Goal: Transaction & Acquisition: Purchase product/service

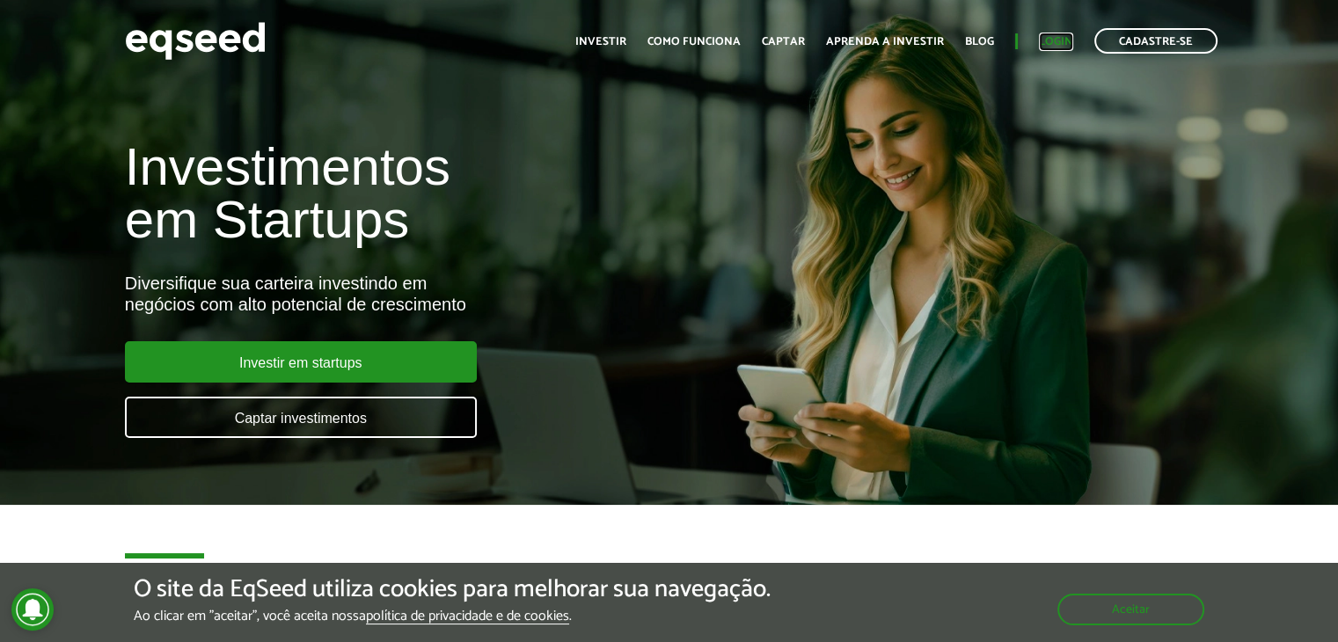
click at [1051, 43] on link "Login" at bounding box center [1056, 41] width 34 height 11
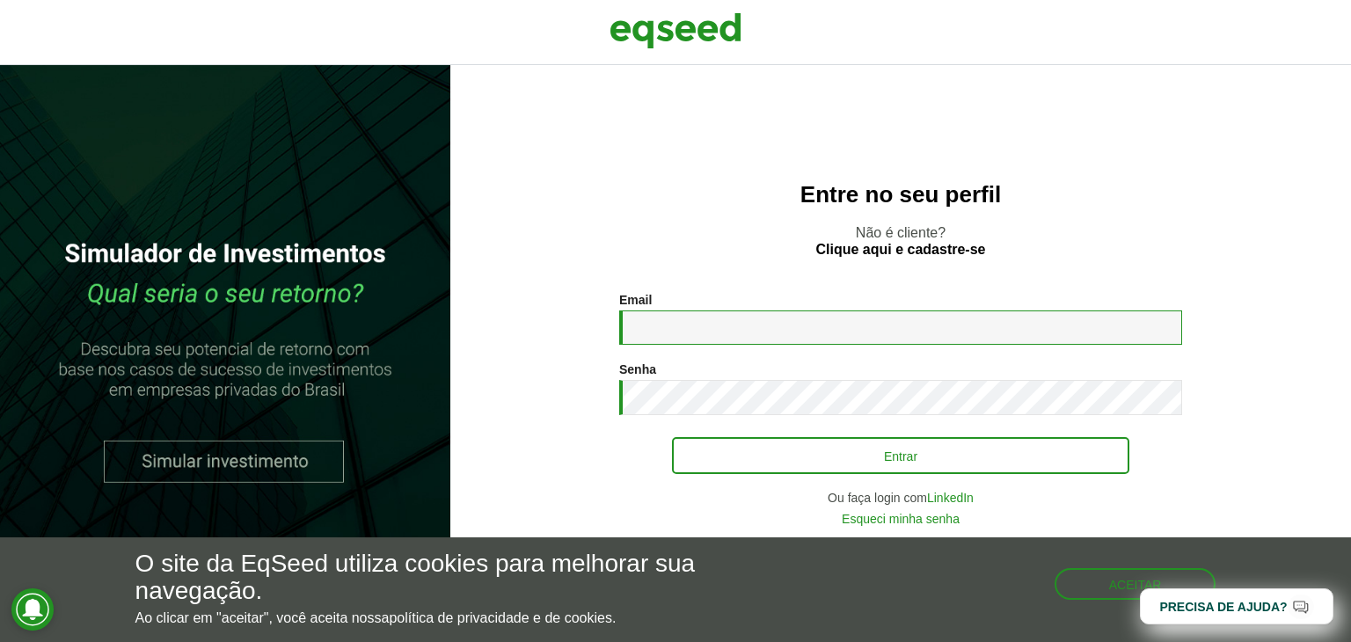
type input "**********"
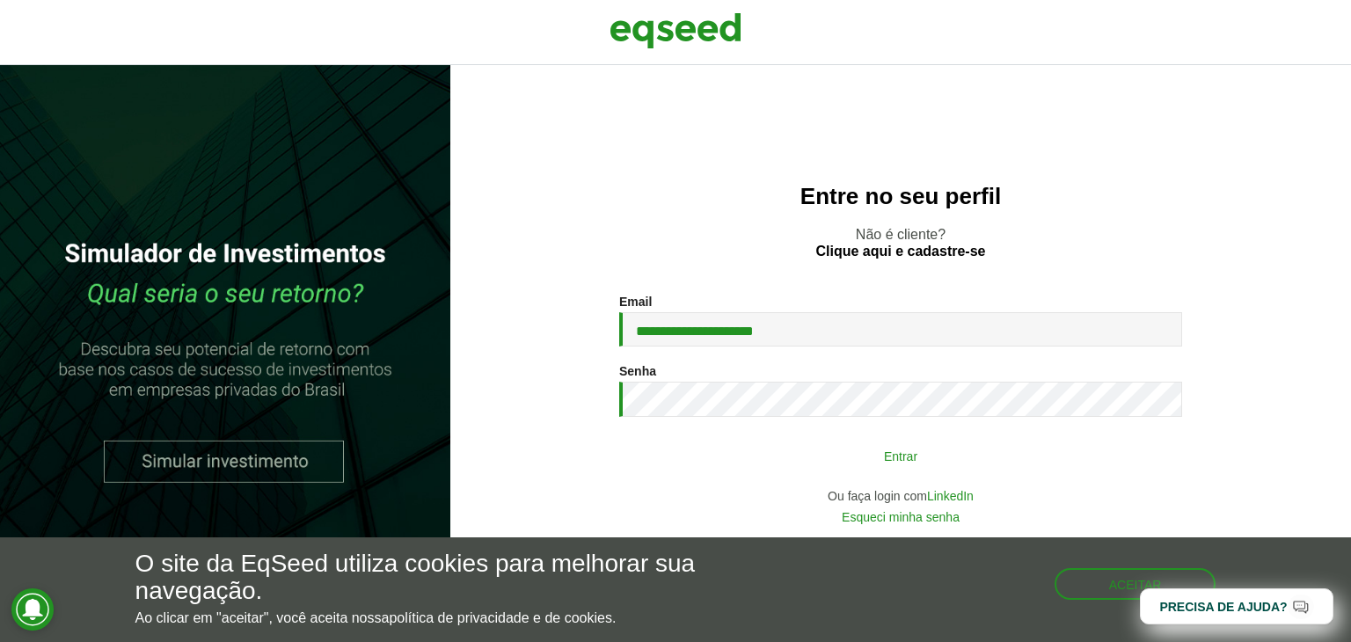
click at [852, 455] on button "Entrar" at bounding box center [900, 455] width 457 height 33
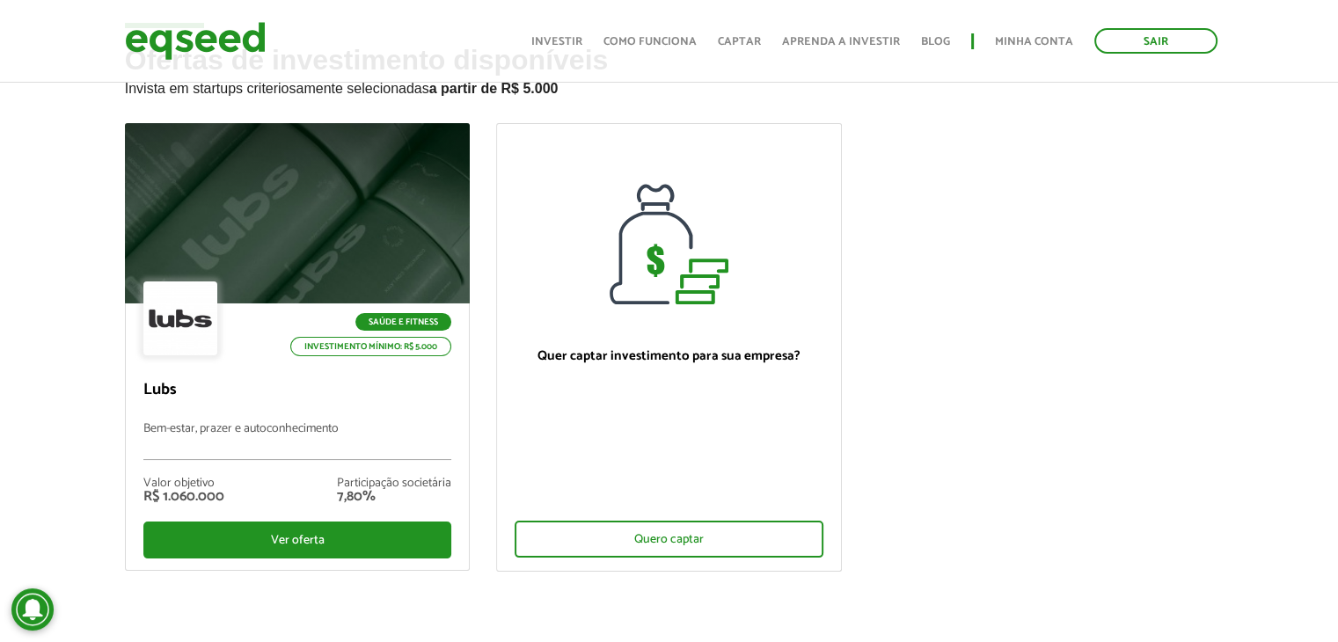
scroll to position [88, 0]
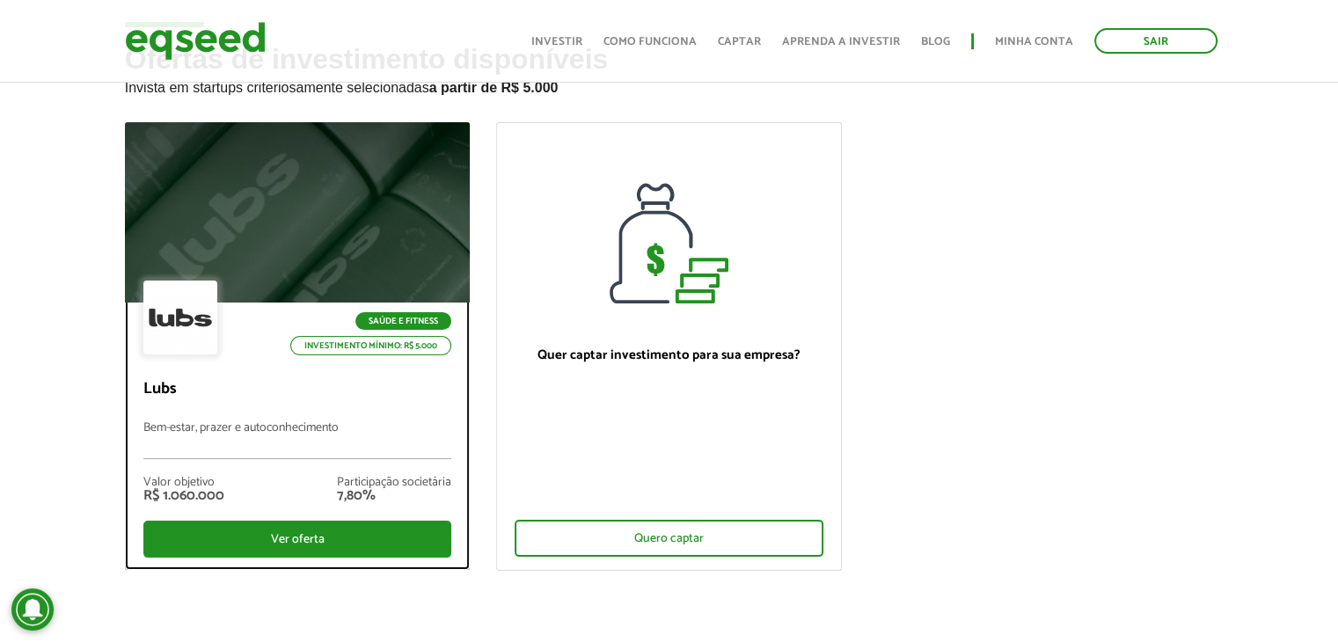
click at [403, 179] on div at bounding box center [297, 213] width 414 height 216
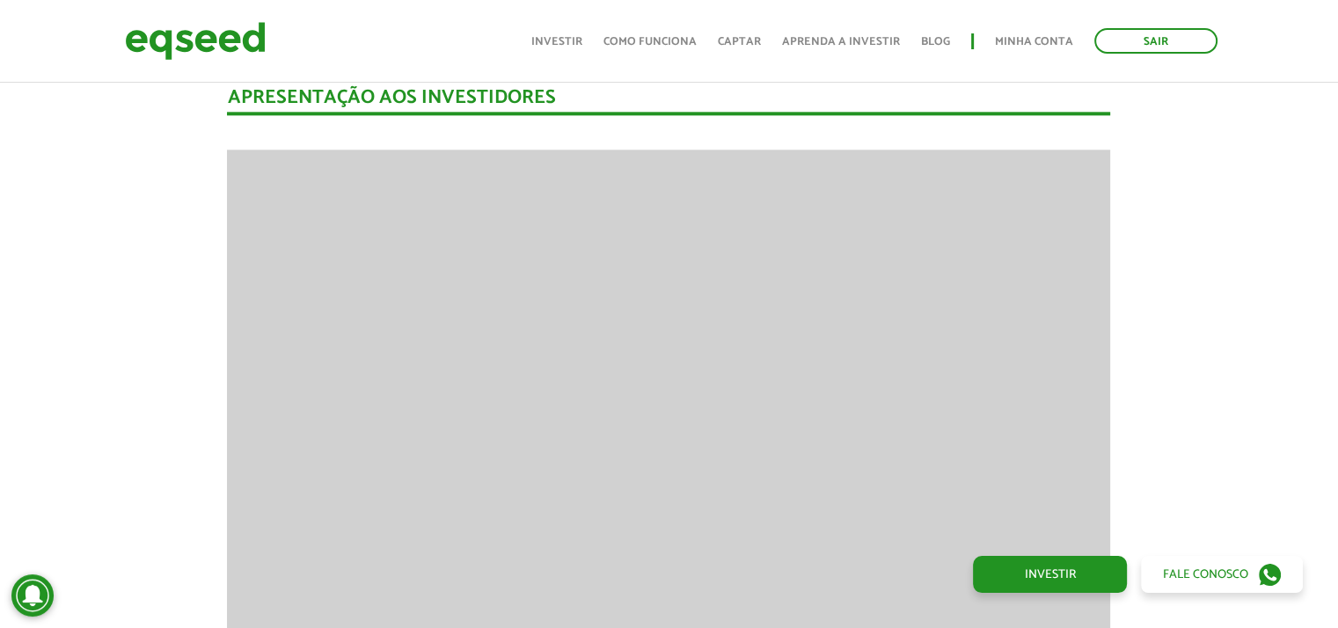
scroll to position [2202, 0]
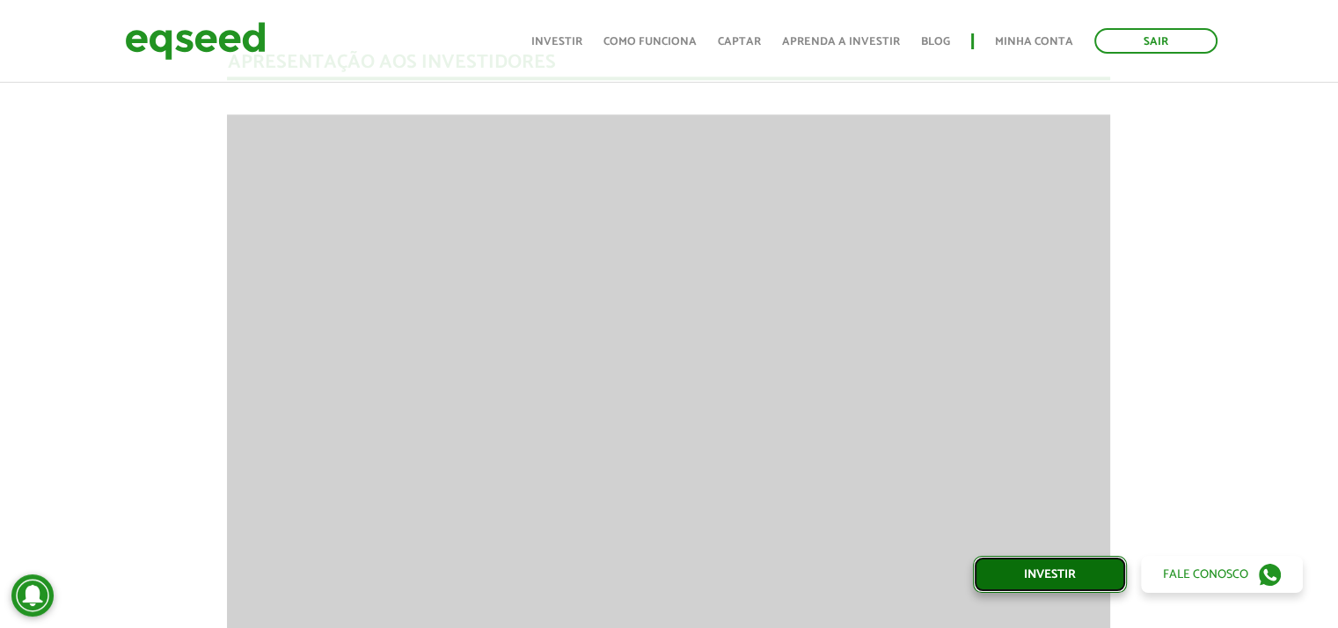
click at [1047, 574] on link "Investir" at bounding box center [1050, 574] width 154 height 37
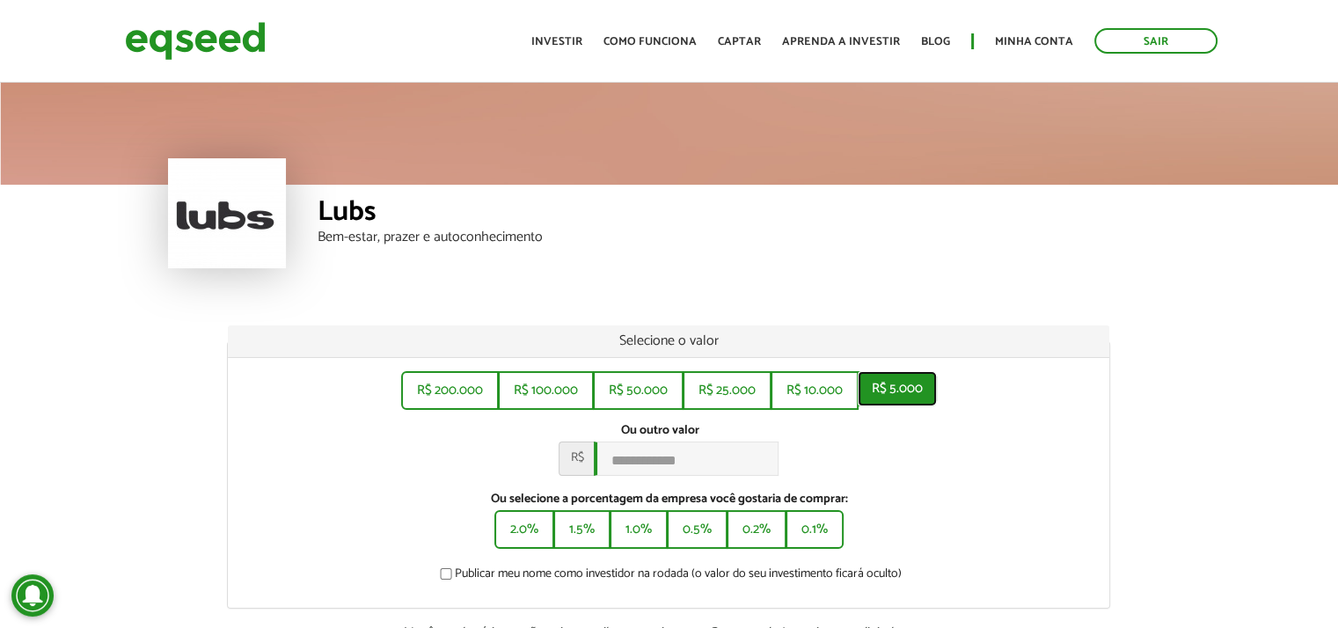
click at [890, 397] on button "R$ 5.000" at bounding box center [897, 388] width 79 height 35
click at [594, 534] on button "1.5%" at bounding box center [582, 527] width 54 height 35
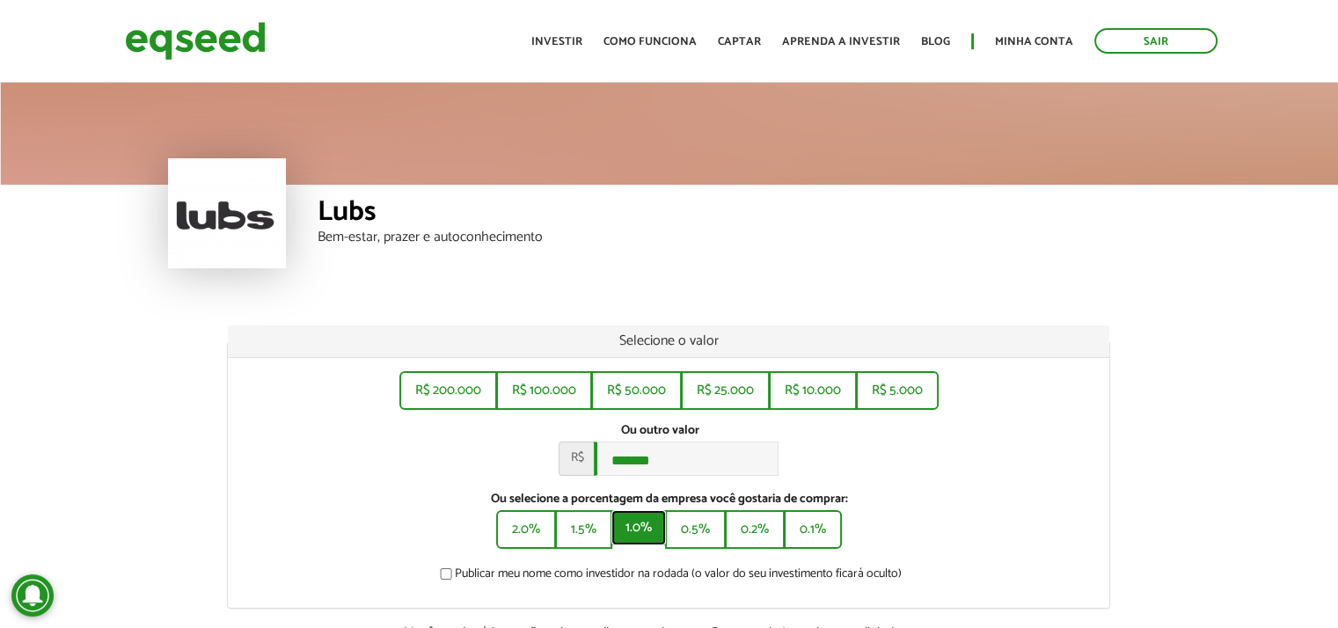
click at [652, 528] on button "1.0%" at bounding box center [638, 527] width 55 height 35
click at [820, 543] on button "0.1%" at bounding box center [814, 527] width 55 height 35
click at [895, 371] on button "R$ 5.000" at bounding box center [897, 388] width 79 height 35
drag, startPoint x: 663, startPoint y: 455, endPoint x: 501, endPoint y: 477, distance: 164.2
click at [501, 476] on div "Ou outro valor * R$ *****" at bounding box center [668, 449] width 855 height 53
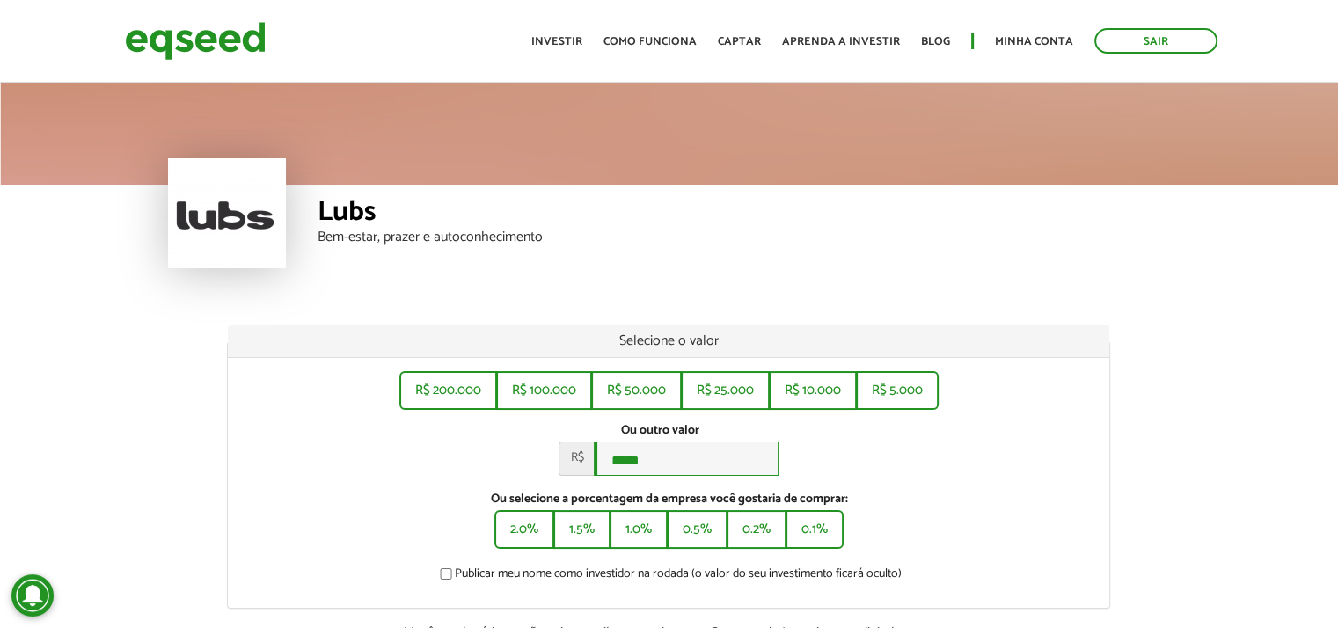
type input "*****"
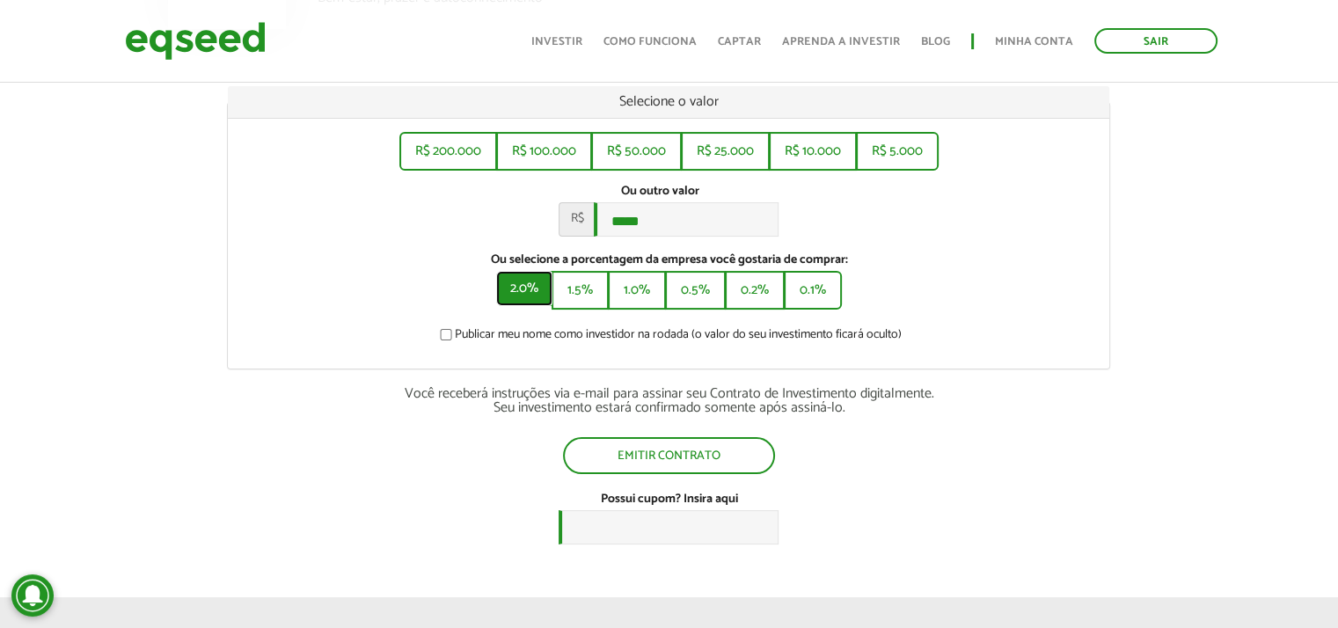
scroll to position [238, 0]
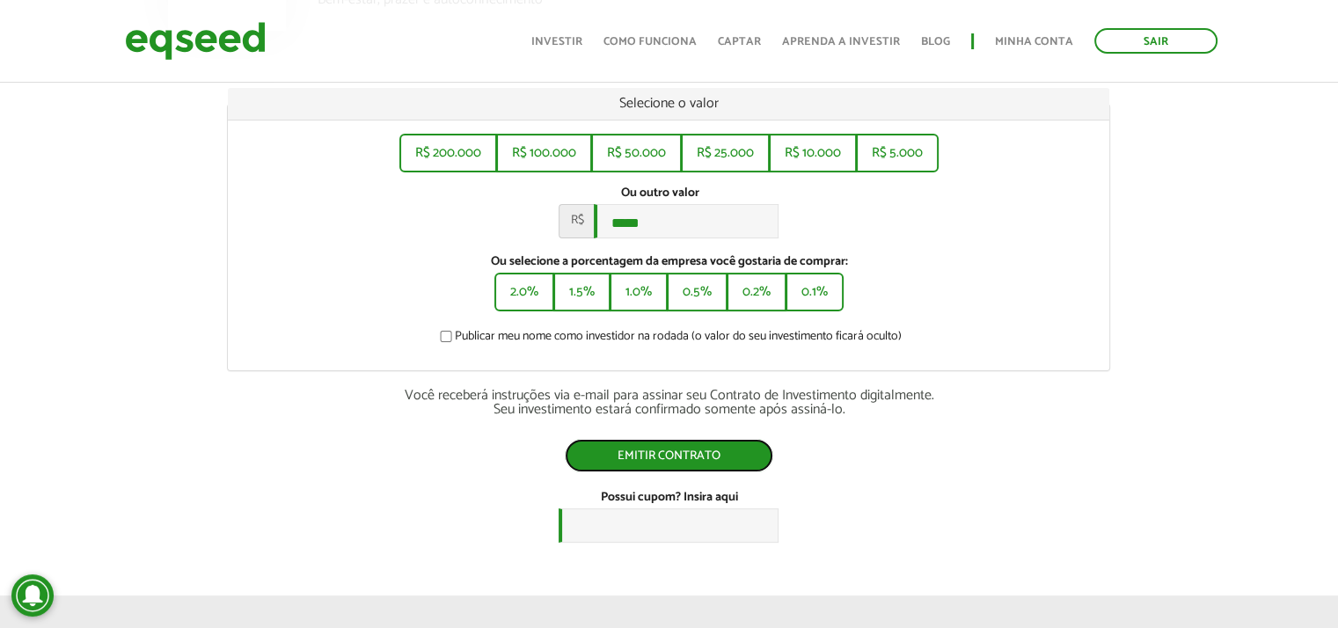
click at [690, 444] on button "Emitir contrato" at bounding box center [669, 455] width 208 height 33
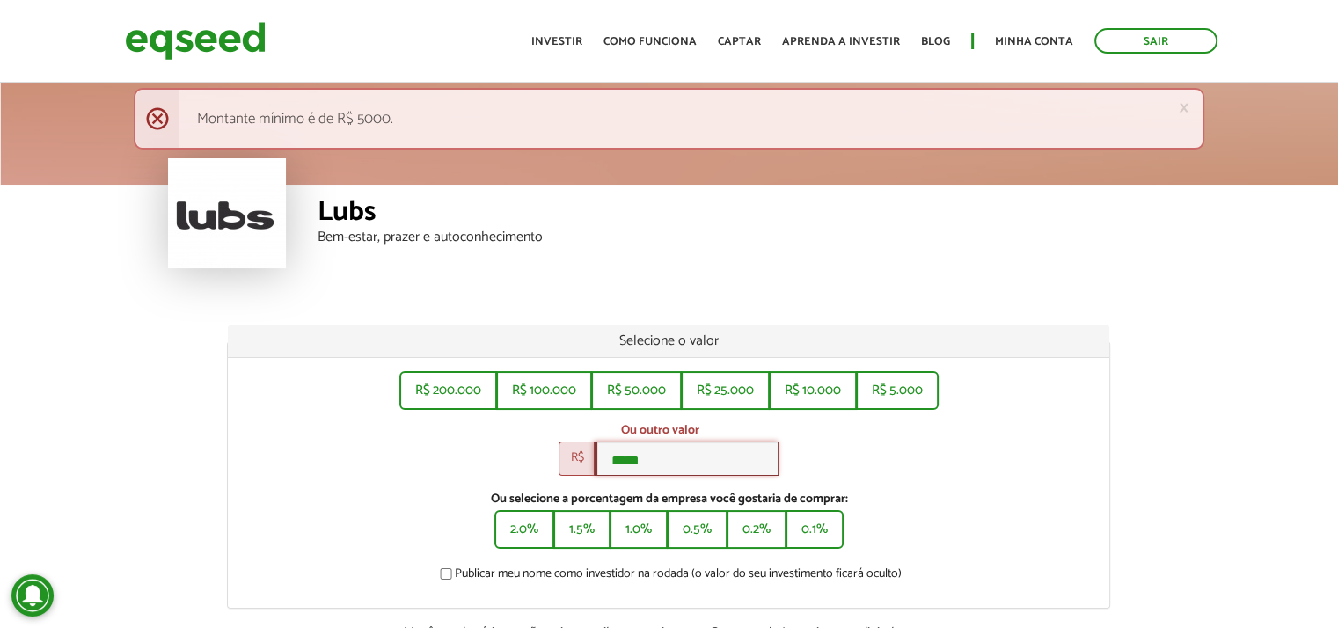
click at [690, 444] on input "*****" at bounding box center [686, 459] width 185 height 34
click at [903, 404] on button "R$ 5.000" at bounding box center [897, 388] width 79 height 35
type input "*****"
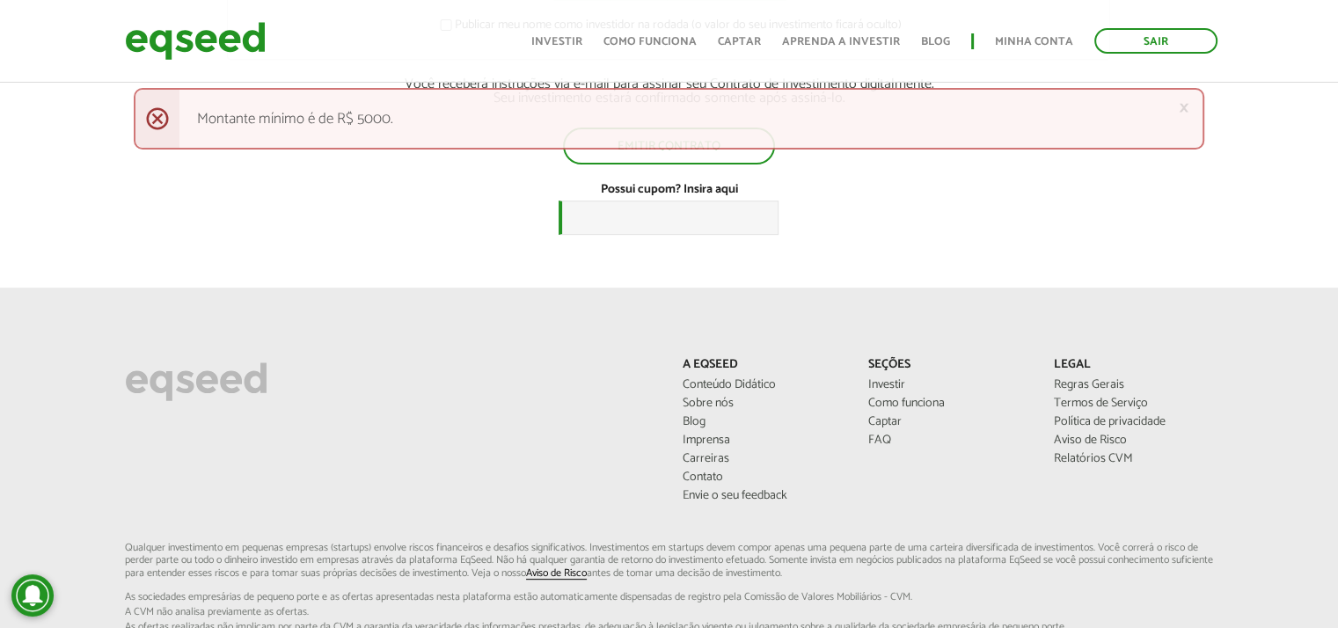
click at [628, 157] on div "× Menssagem de erro Montante mínimo é de R$ 5000." at bounding box center [669, 127] width 1071 height 79
click at [691, 159] on div "× Menssagem de erro Montante mínimo é de R$ 5000." at bounding box center [669, 127] width 1071 height 79
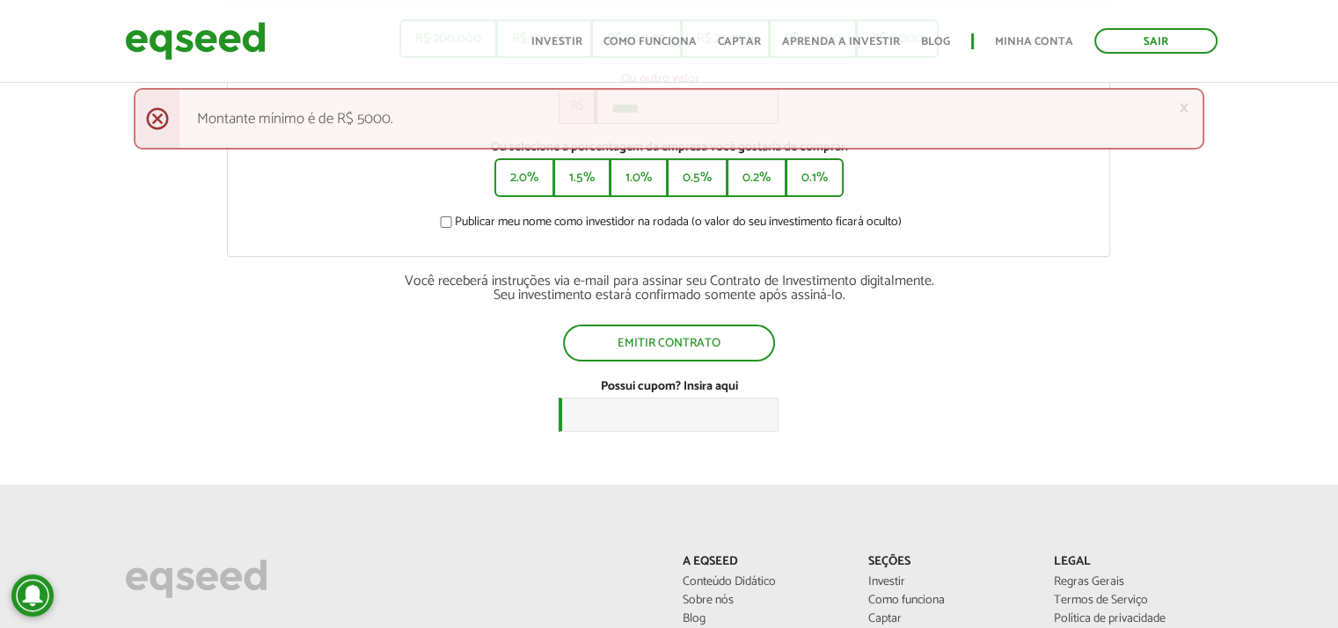
scroll to position [350, 0]
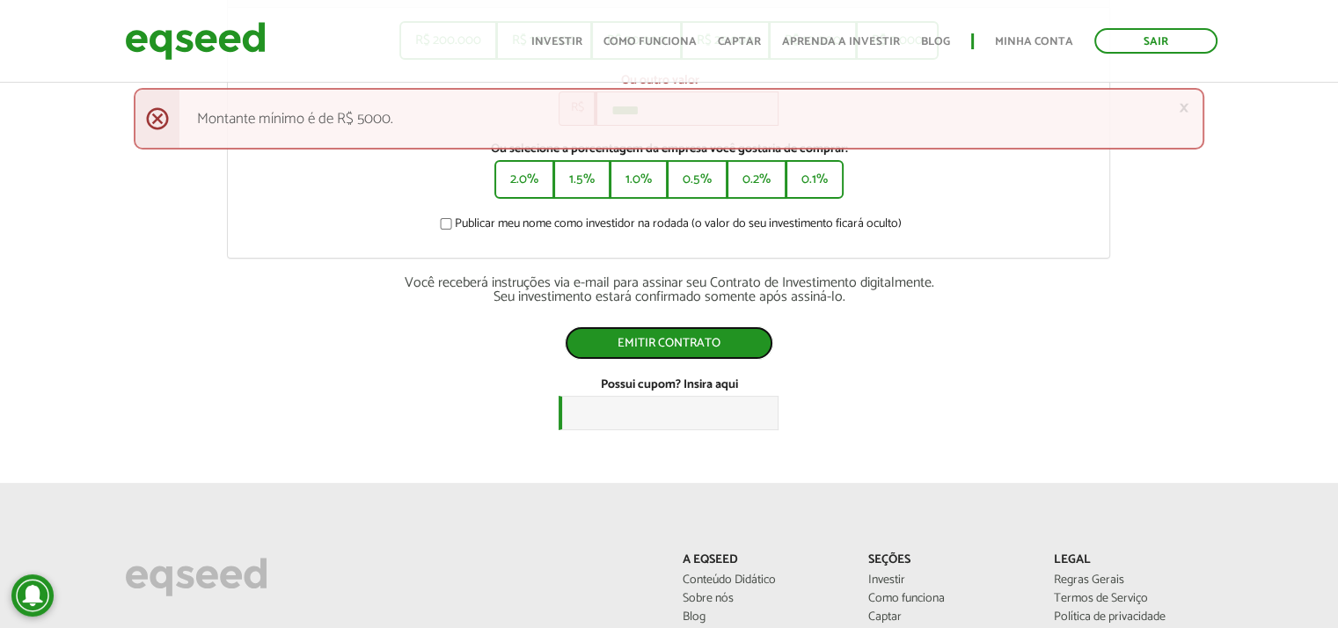
click at [726, 347] on button "Emitir contrato" at bounding box center [669, 342] width 208 height 33
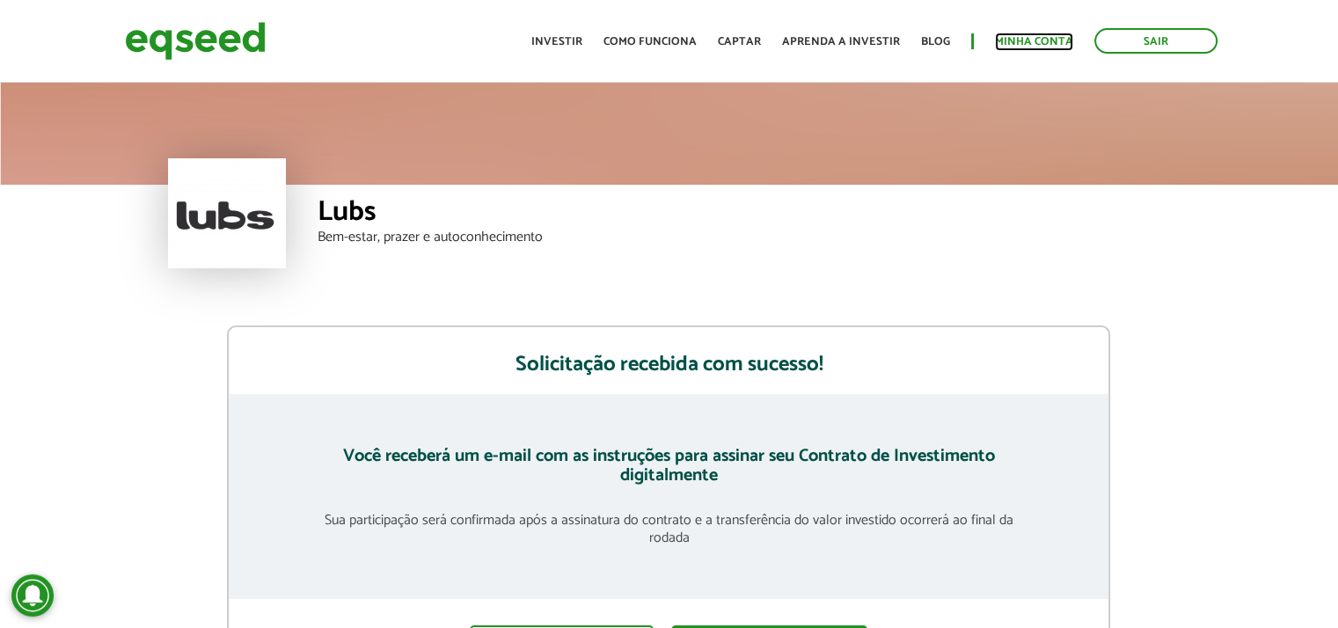
click at [1020, 40] on link "Minha conta" at bounding box center [1034, 41] width 78 height 11
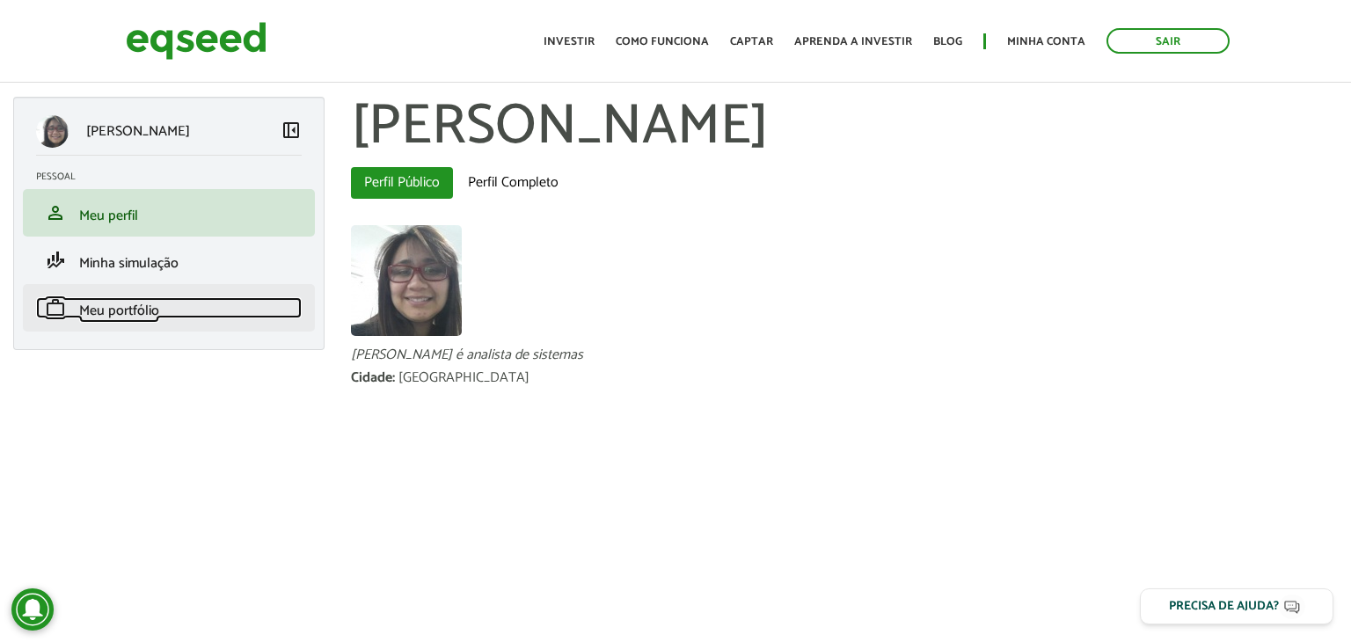
click at [136, 310] on span "Meu portfólio" at bounding box center [119, 311] width 80 height 24
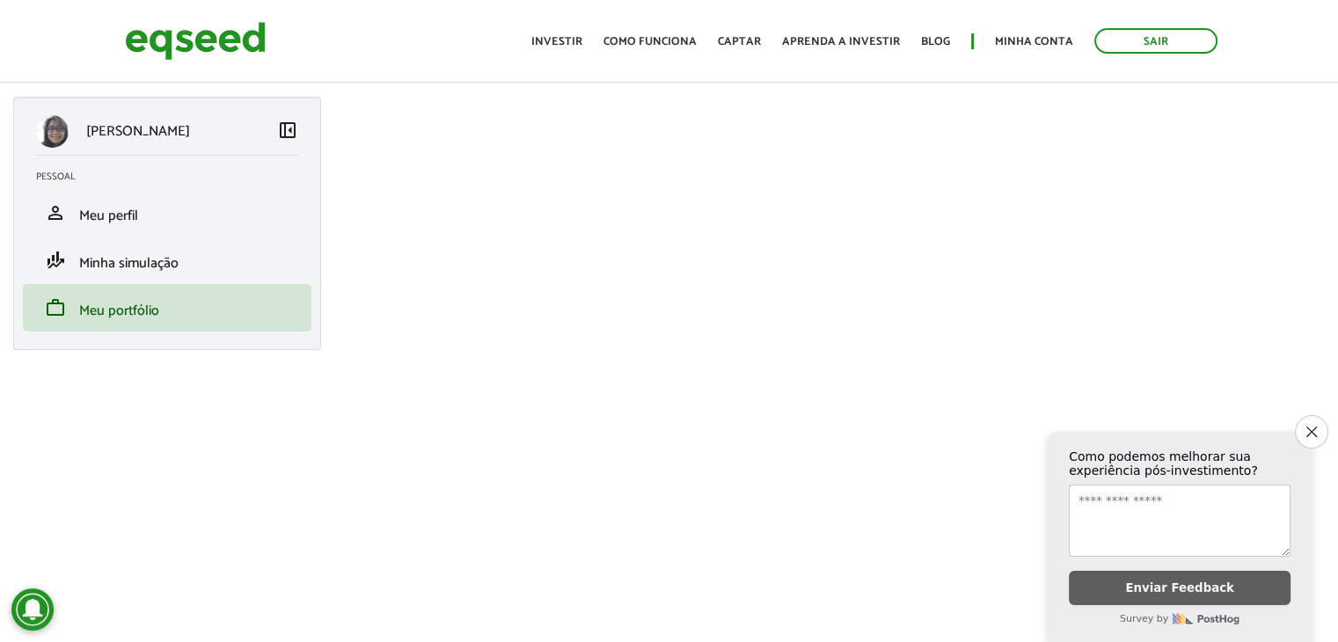
click at [1301, 437] on form "Close survey Como podemos melhorar sua experiência pós-investimento? Enviar Fee…" at bounding box center [1180, 537] width 264 height 210
click at [1310, 426] on icon "Close survey" at bounding box center [1310, 431] width 11 height 11
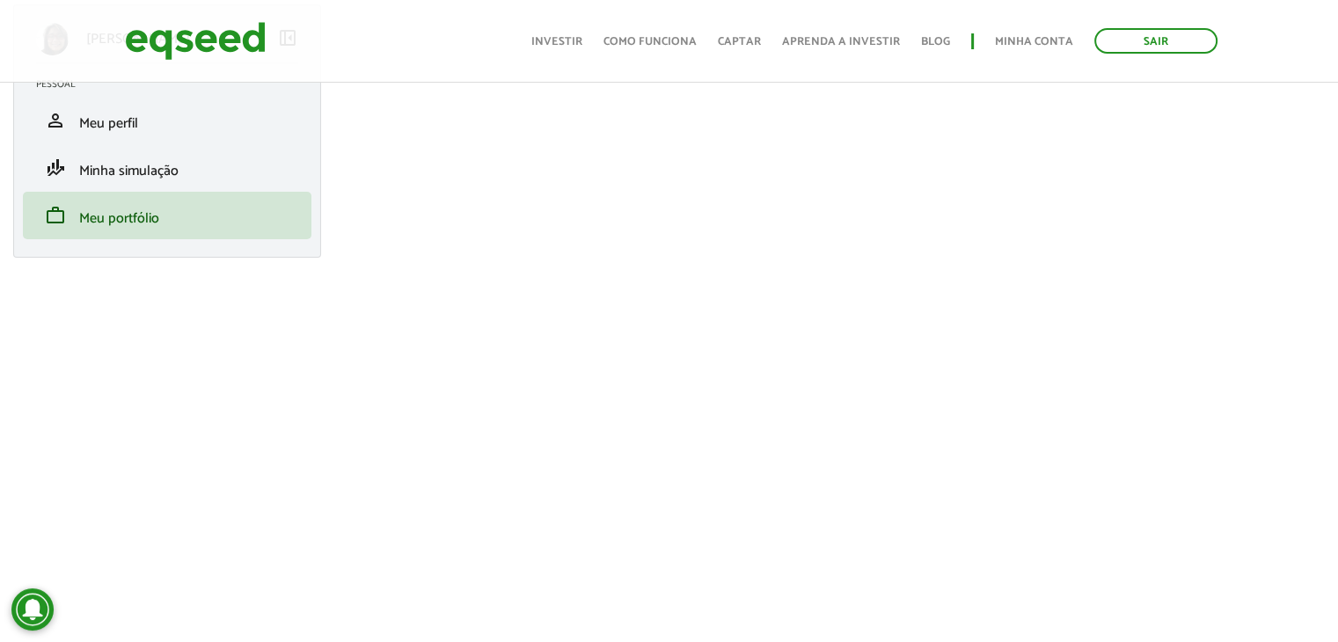
scroll to position [109, 0]
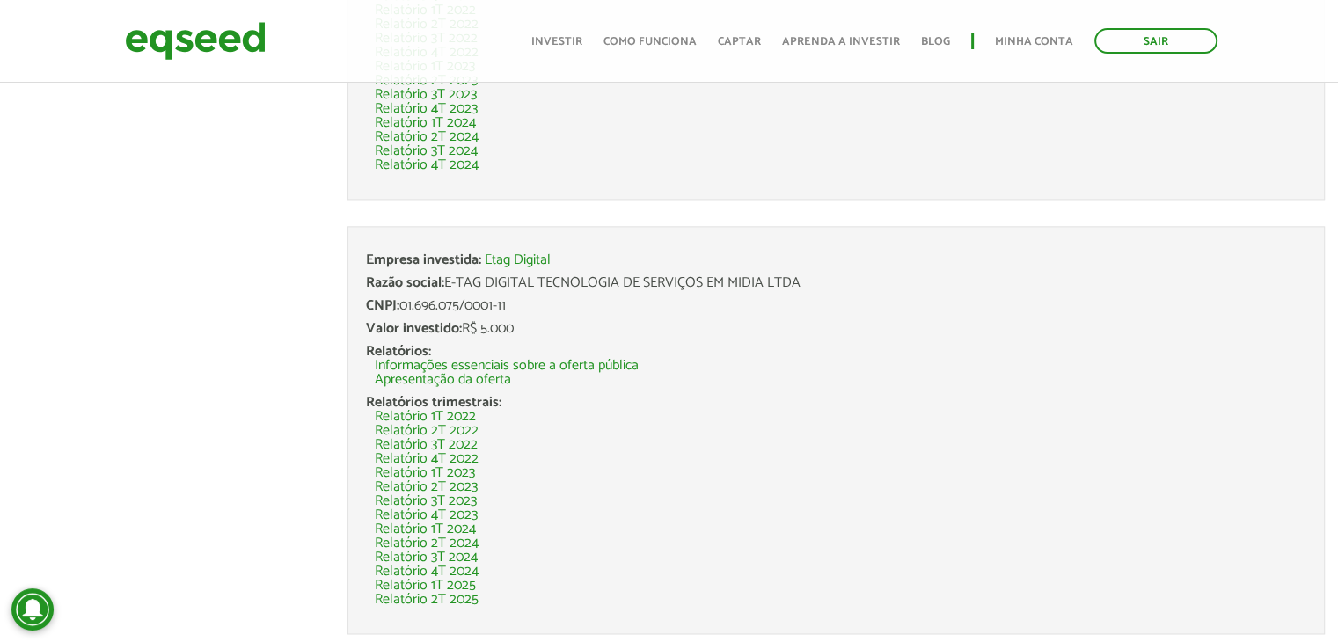
scroll to position [2463, 0]
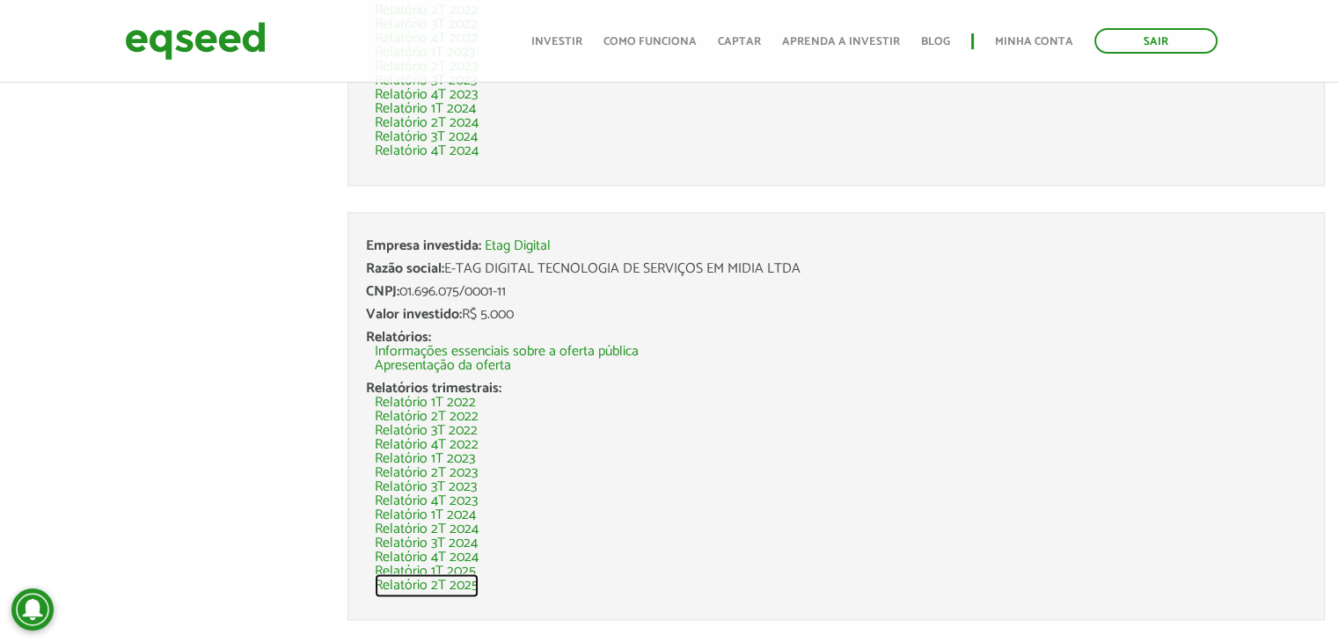
click at [463, 582] on link "Relatório 2T 2025" at bounding box center [427, 586] width 104 height 14
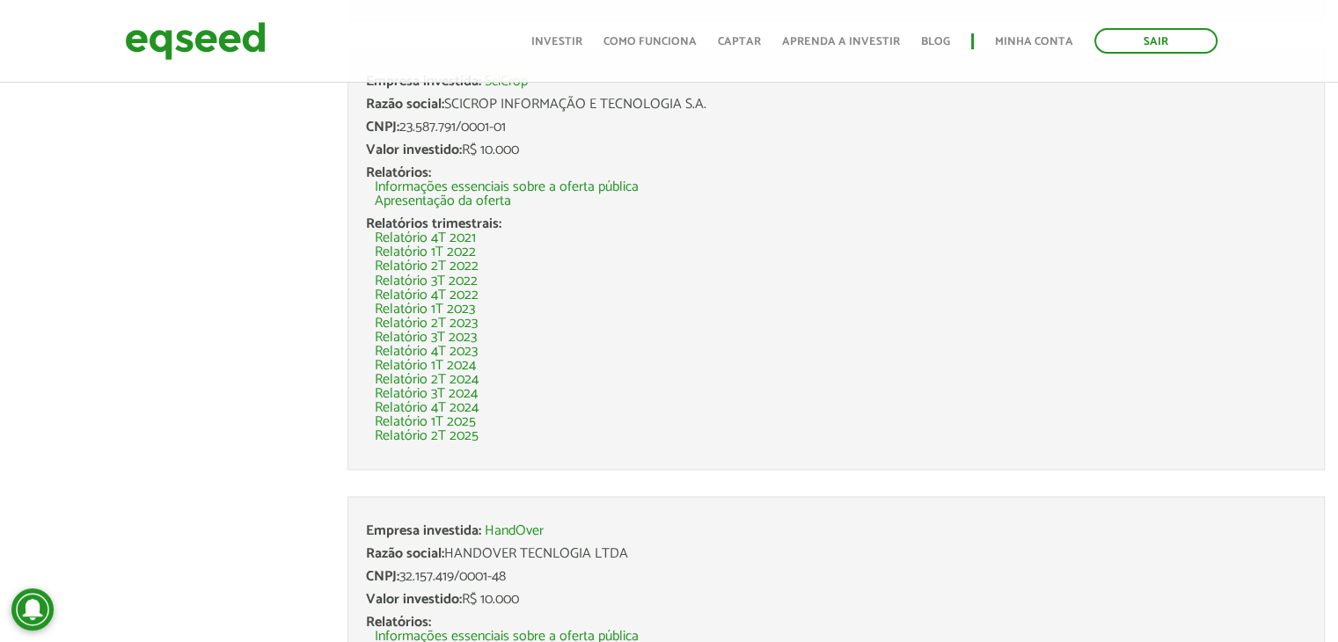
scroll to position [3083, 0]
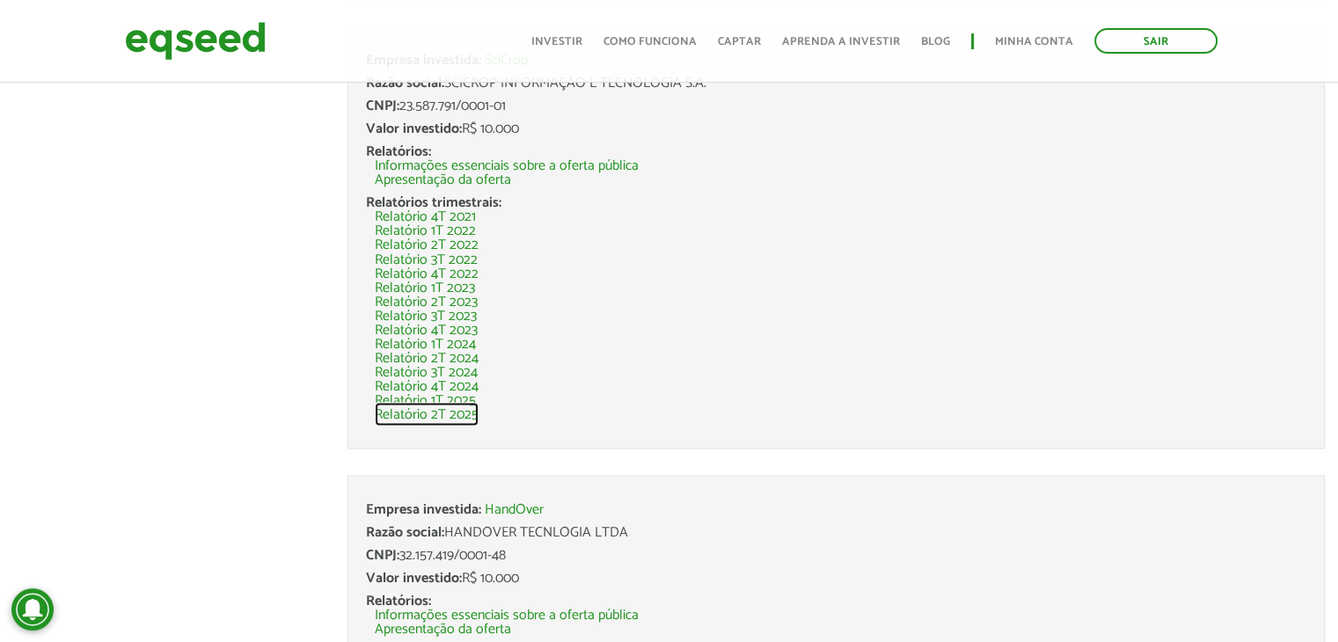
click at [464, 416] on link "Relatório 2T 2025" at bounding box center [427, 414] width 104 height 14
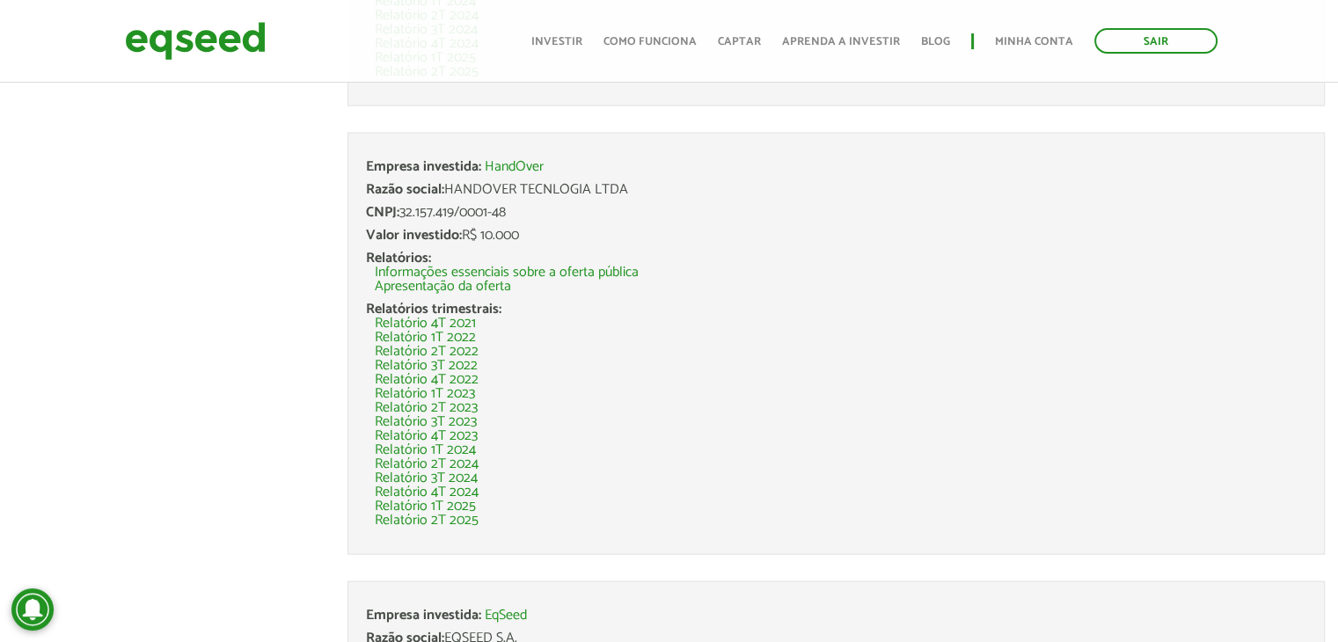
scroll to position [3435, 0]
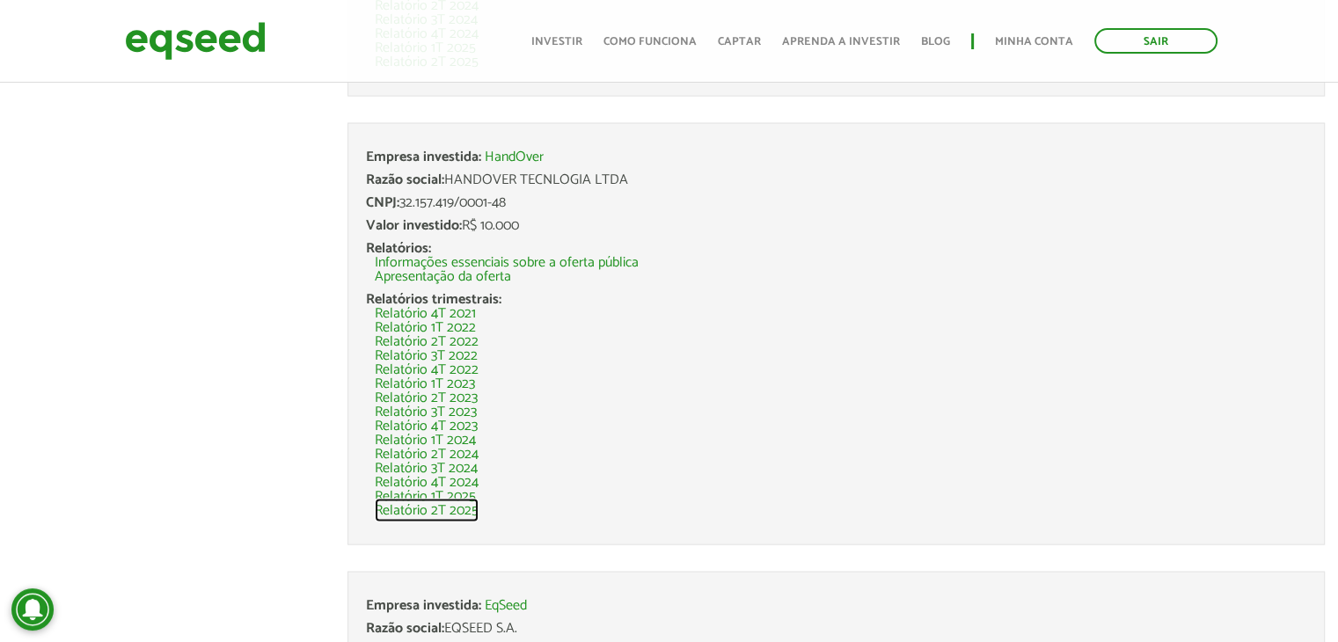
click at [462, 508] on link "Relatório 2T 2025" at bounding box center [427, 511] width 104 height 14
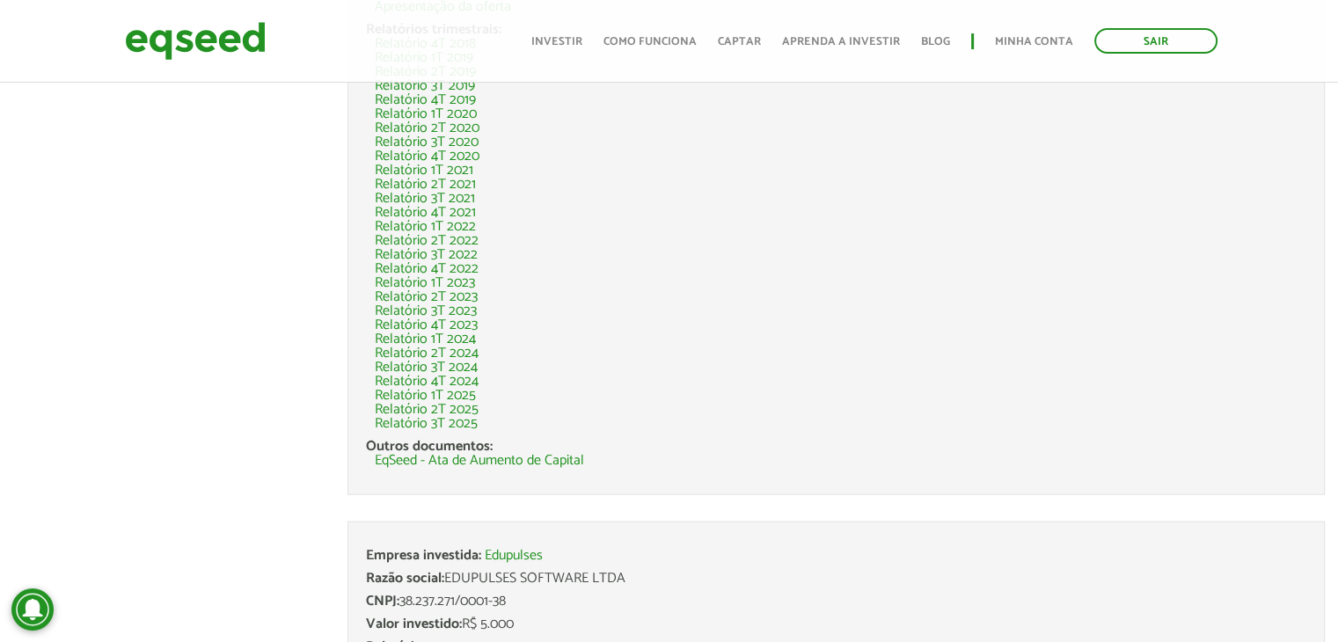
scroll to position [4232, 0]
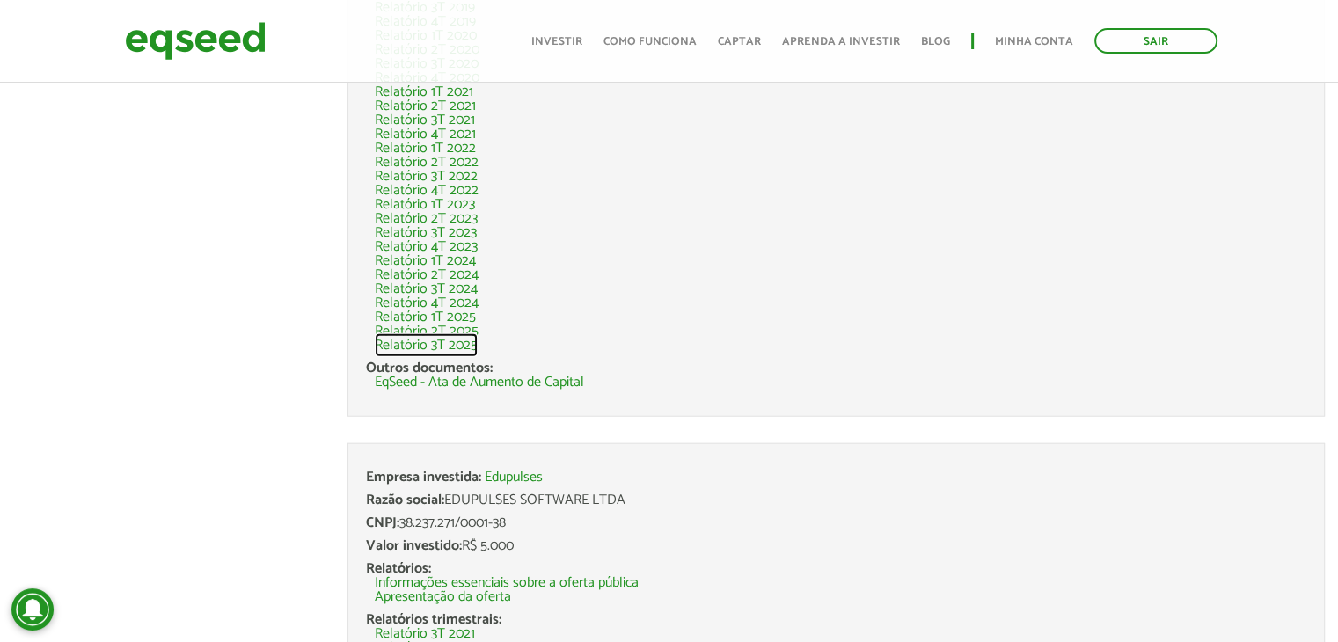
click at [450, 342] on link "Relatório 3T 2025" at bounding box center [426, 346] width 103 height 14
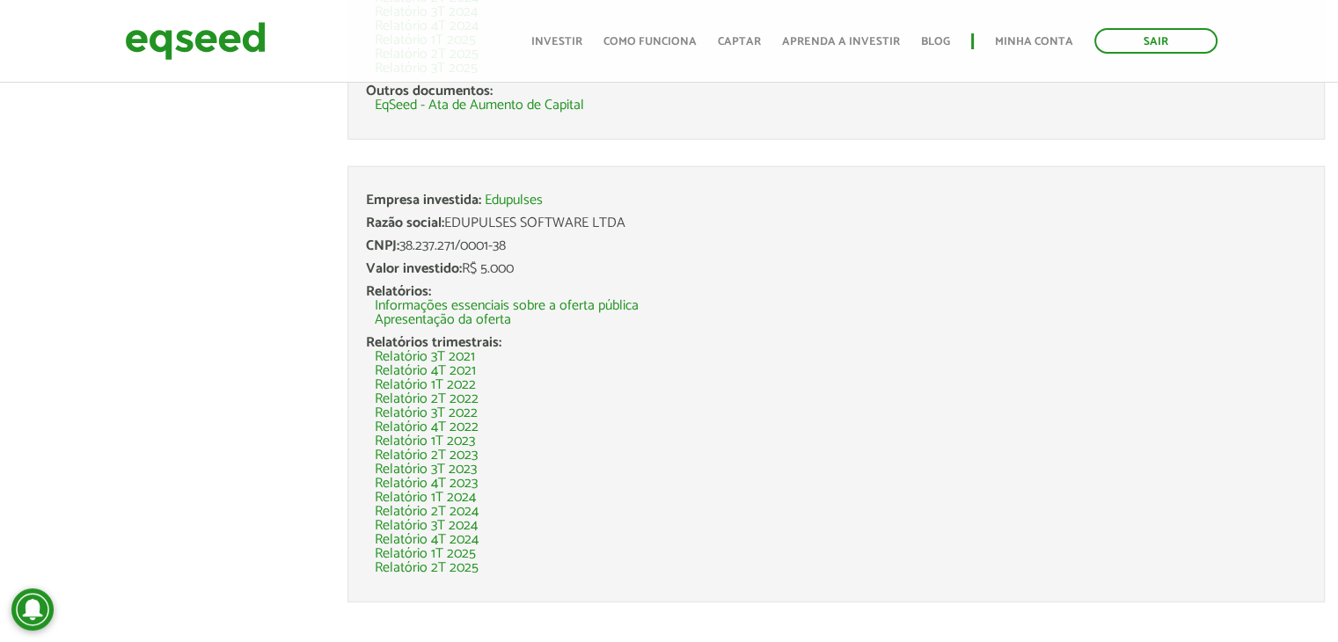
scroll to position [4525, 0]
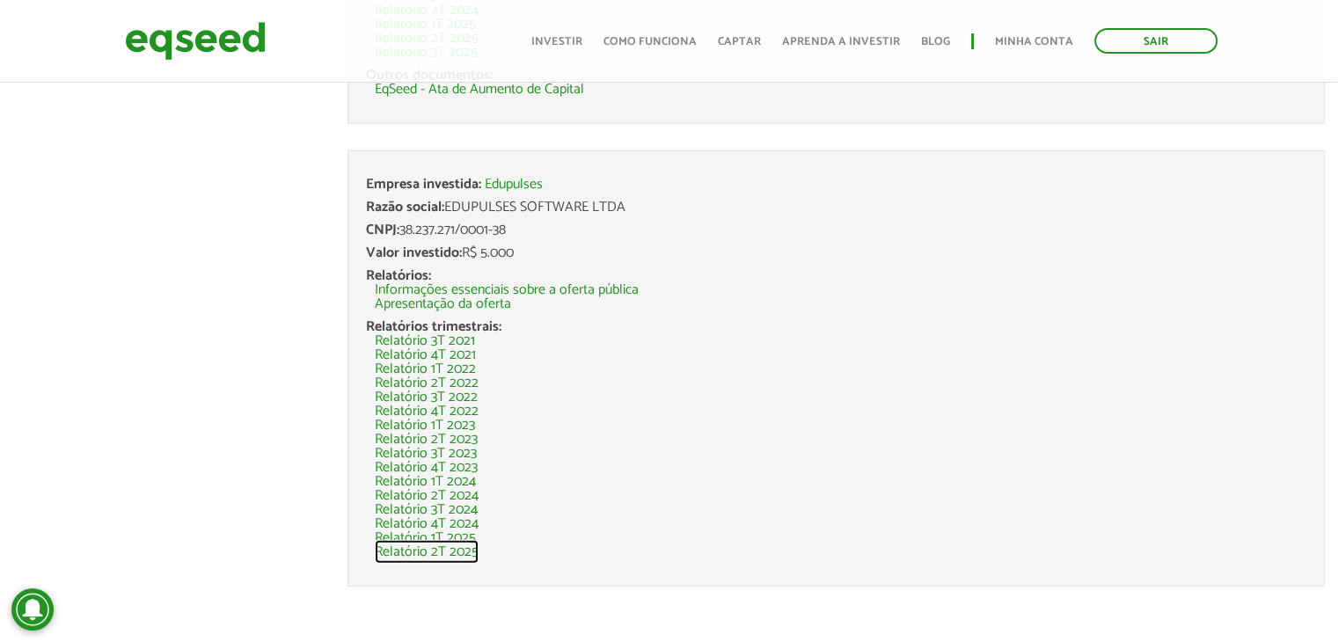
click at [459, 545] on link "Relatório 2T 2025" at bounding box center [427, 552] width 104 height 14
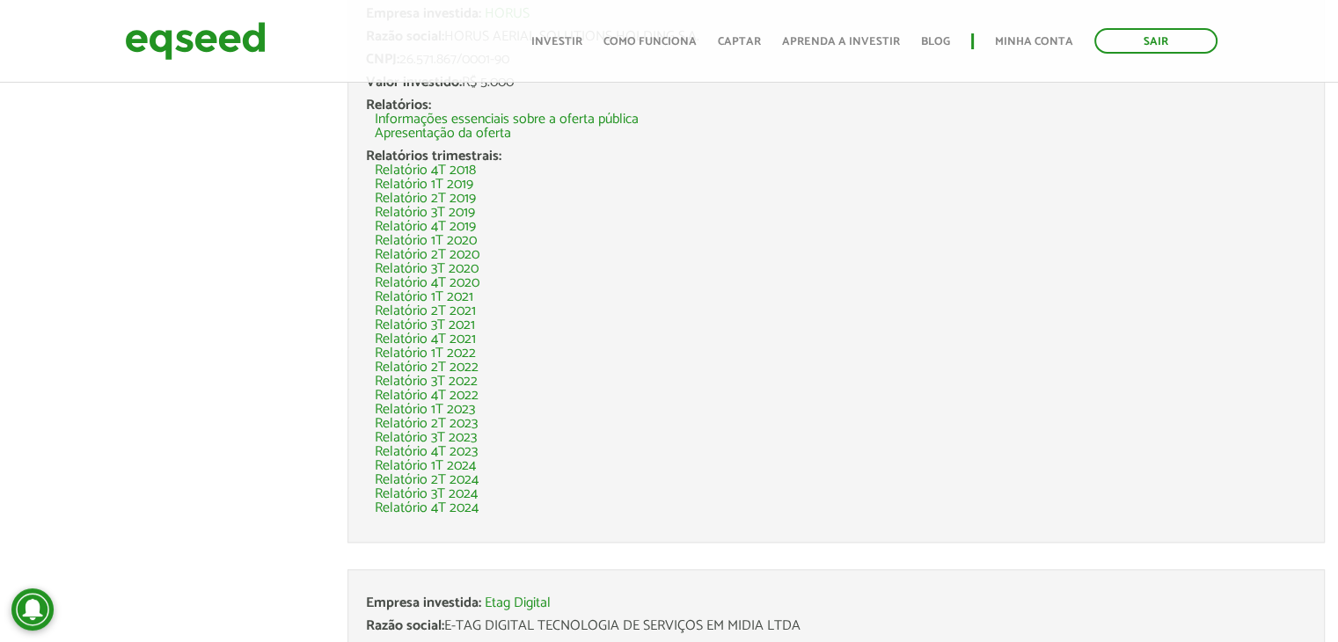
scroll to position [2150, 0]
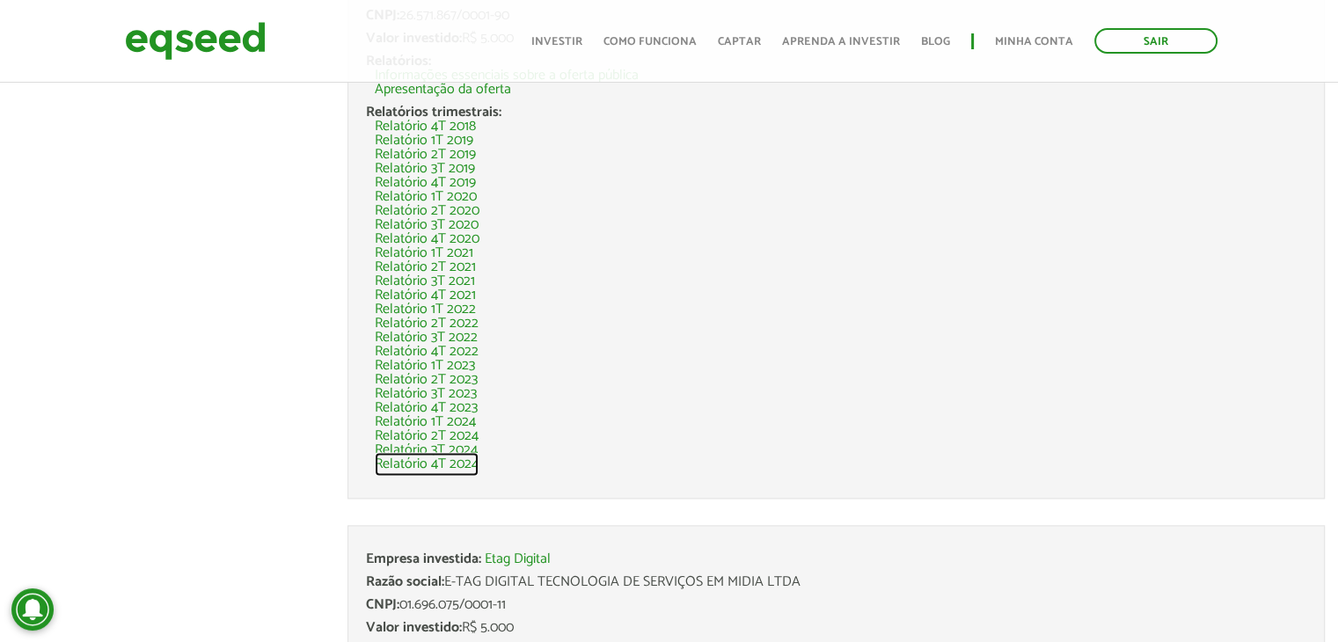
click at [457, 461] on link "Relatório 4T 2024" at bounding box center [427, 464] width 104 height 14
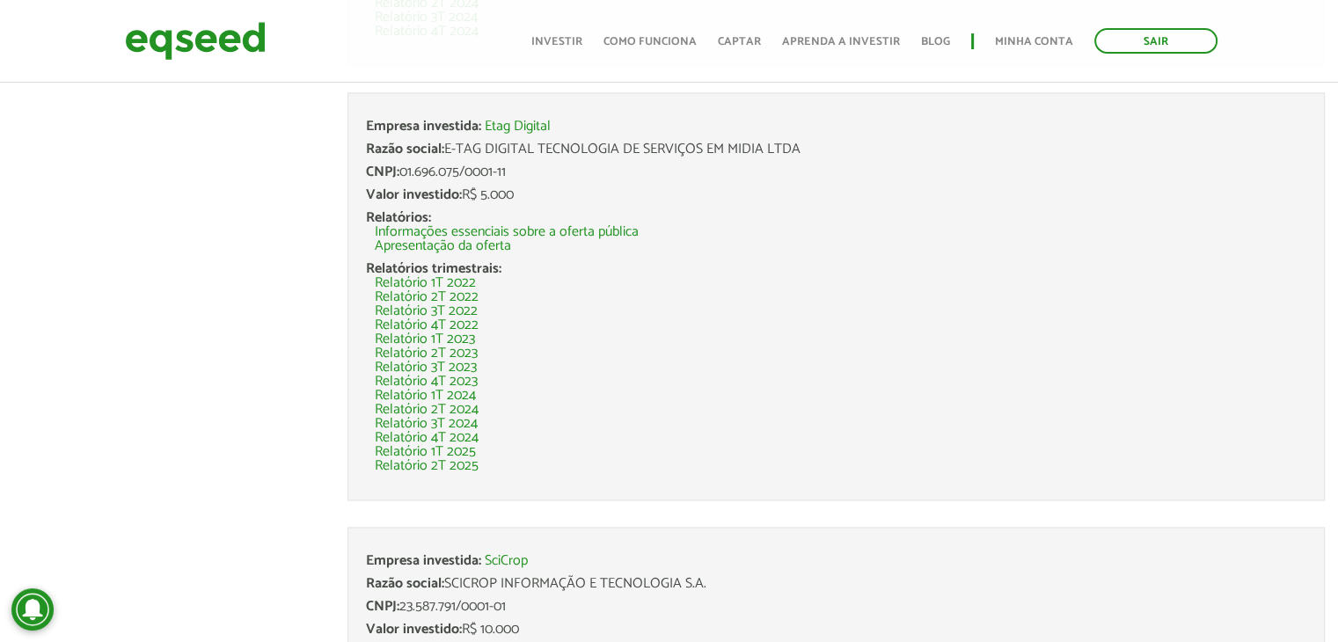
scroll to position [2590, 0]
